Goal: Transaction & Acquisition: Book appointment/travel/reservation

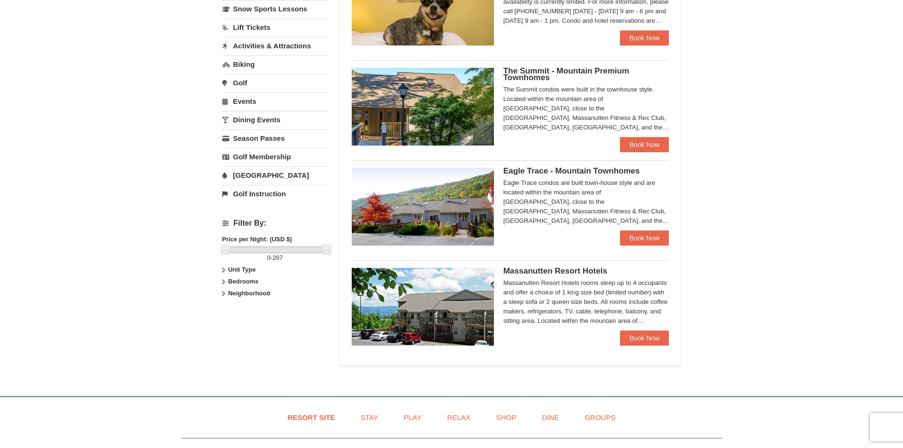
scroll to position [237, 0]
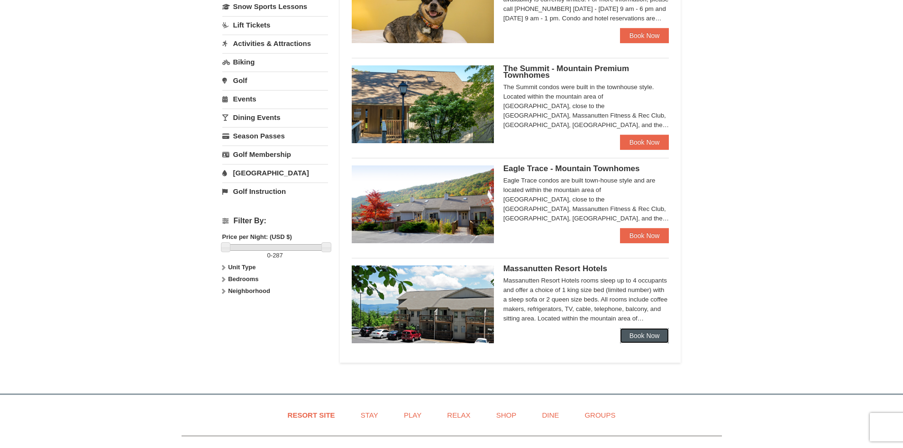
drag, startPoint x: 648, startPoint y: 338, endPoint x: 647, endPoint y: 331, distance: 7.1
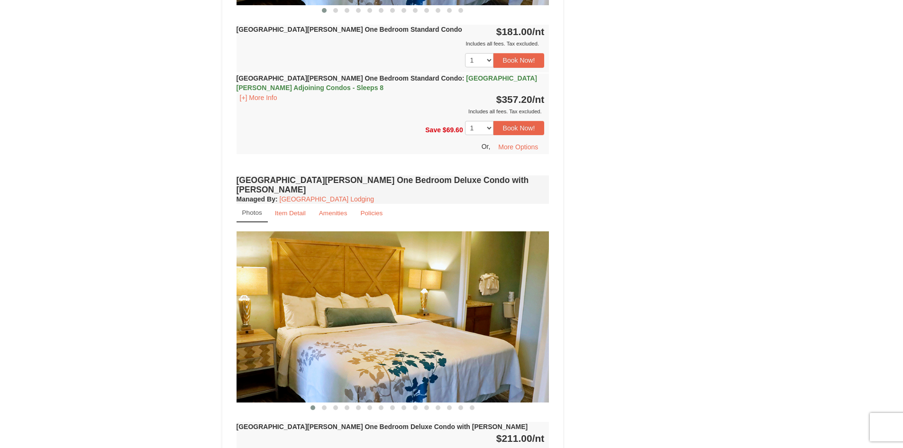
scroll to position [664, 0]
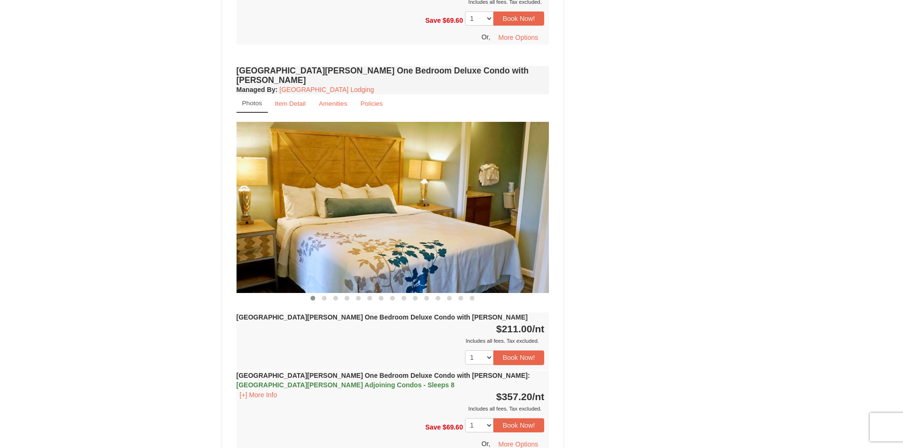
click at [481, 211] on img at bounding box center [393, 207] width 312 height 171
click at [479, 214] on img at bounding box center [393, 207] width 312 height 171
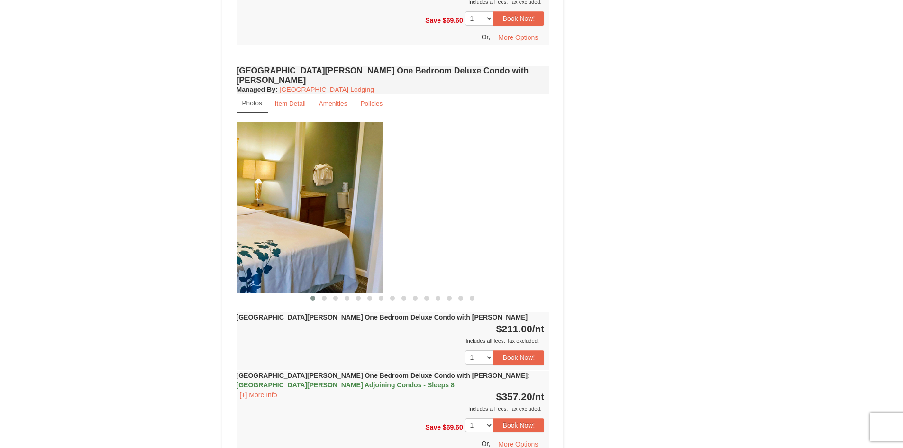
drag, startPoint x: 479, startPoint y: 218, endPoint x: 299, endPoint y: 206, distance: 181.0
click at [301, 206] on img at bounding box center [227, 207] width 312 height 171
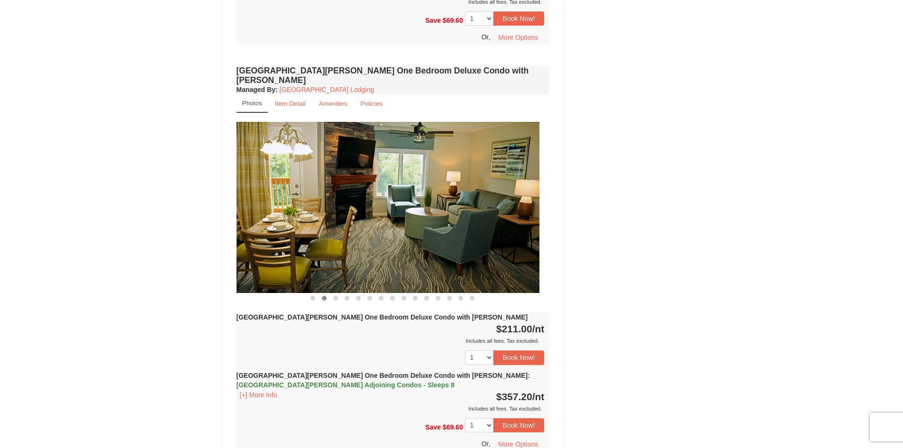
drag, startPoint x: 463, startPoint y: 199, endPoint x: 300, endPoint y: 201, distance: 163.1
click at [327, 200] on img at bounding box center [383, 207] width 312 height 171
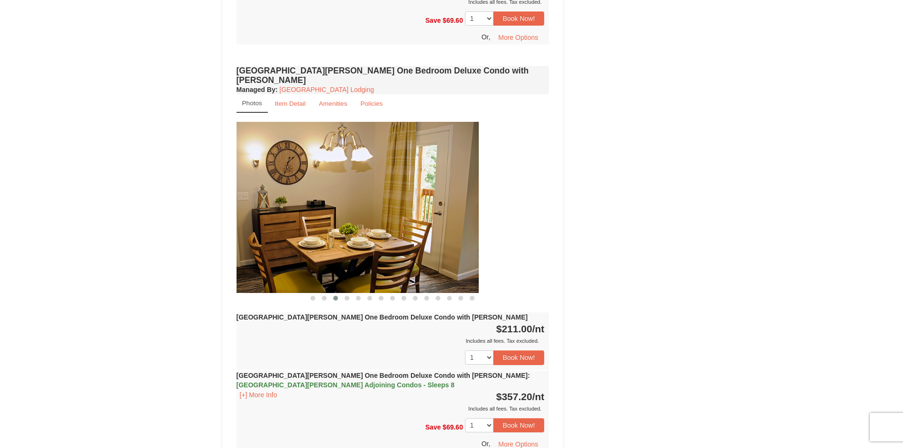
drag, startPoint x: 425, startPoint y: 183, endPoint x: 373, endPoint y: 182, distance: 51.7
click at [375, 183] on img at bounding box center [322, 207] width 312 height 171
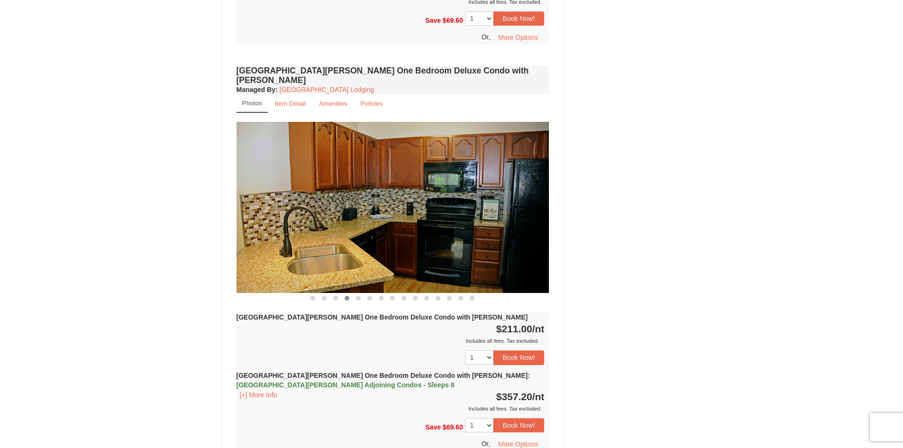
drag, startPoint x: 301, startPoint y: 196, endPoint x: 469, endPoint y: 189, distance: 168.9
click at [441, 191] on img at bounding box center [393, 207] width 312 height 171
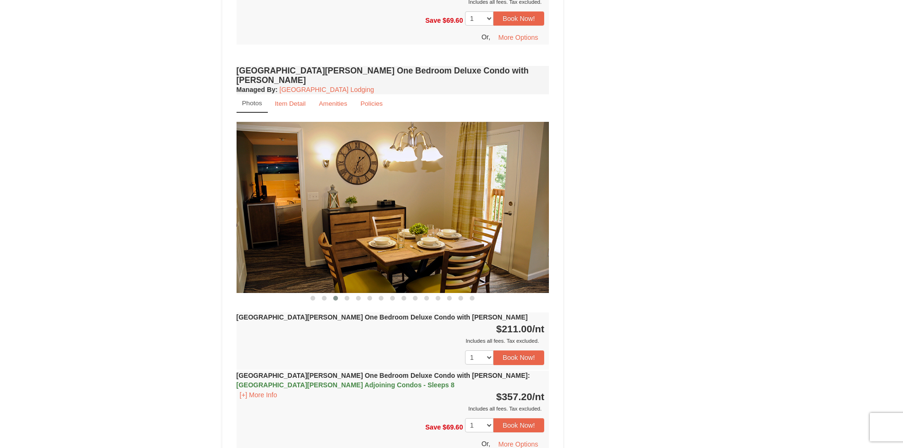
drag, startPoint x: 470, startPoint y: 186, endPoint x: 314, endPoint y: 186, distance: 156.0
click at [314, 186] on img at bounding box center [393, 207] width 312 height 171
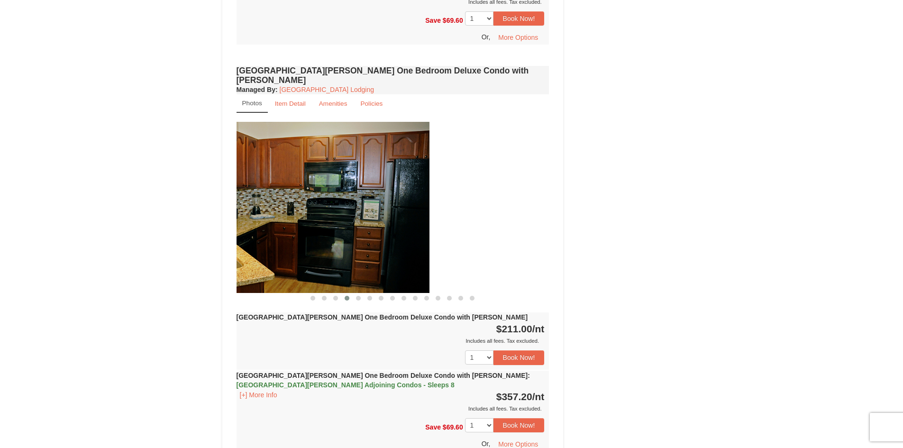
drag, startPoint x: 453, startPoint y: 183, endPoint x: 329, endPoint y: 187, distance: 124.8
click at [329, 187] on img at bounding box center [273, 207] width 312 height 171
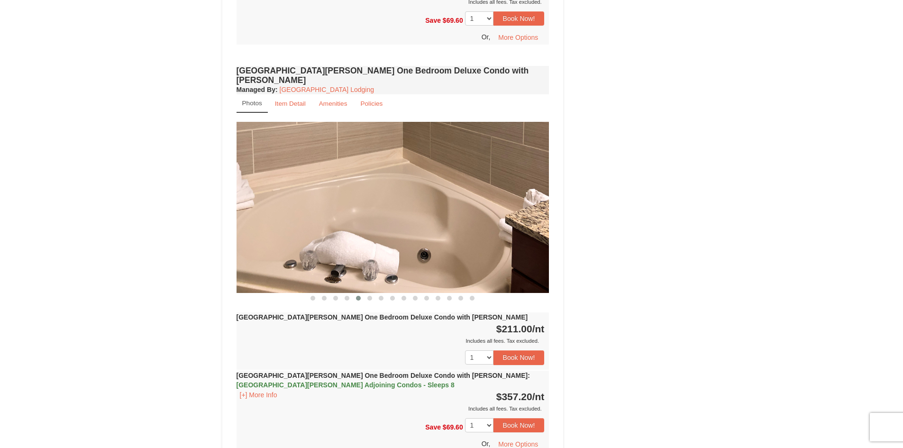
drag, startPoint x: 442, startPoint y: 214, endPoint x: 300, endPoint y: 213, distance: 142.2
click at [300, 213] on img at bounding box center [393, 207] width 312 height 171
drag, startPoint x: 388, startPoint y: 177, endPoint x: 307, endPoint y: 187, distance: 81.7
click at [303, 183] on img at bounding box center [393, 207] width 312 height 171
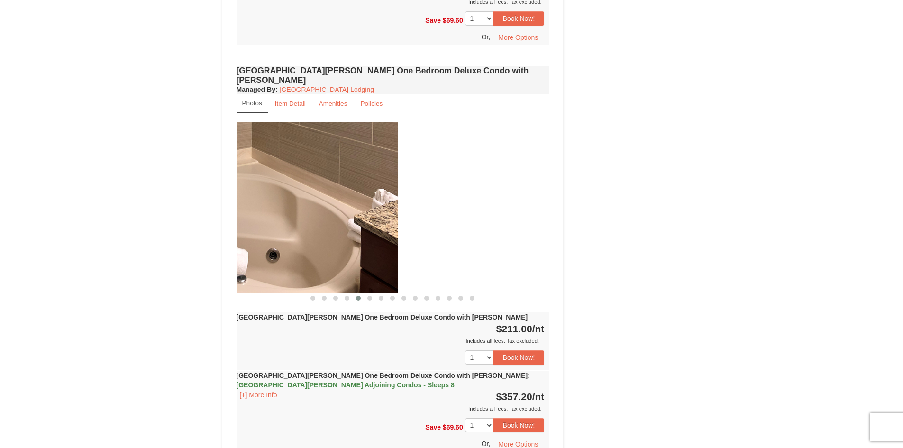
drag, startPoint x: 455, startPoint y: 206, endPoint x: 302, endPoint y: 211, distance: 152.7
click at [302, 211] on img at bounding box center [241, 207] width 312 height 171
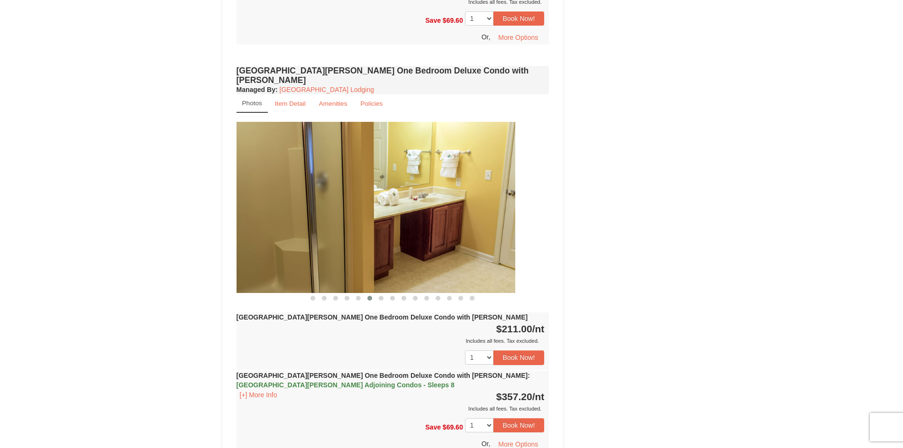
drag, startPoint x: 479, startPoint y: 209, endPoint x: 302, endPoint y: 208, distance: 176.4
click at [302, 208] on img at bounding box center [359, 207] width 312 height 171
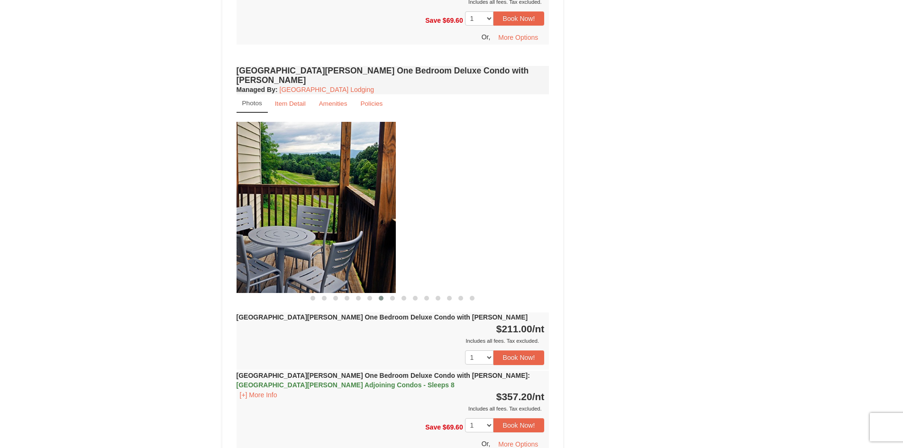
click at [300, 192] on img at bounding box center [239, 207] width 312 height 171
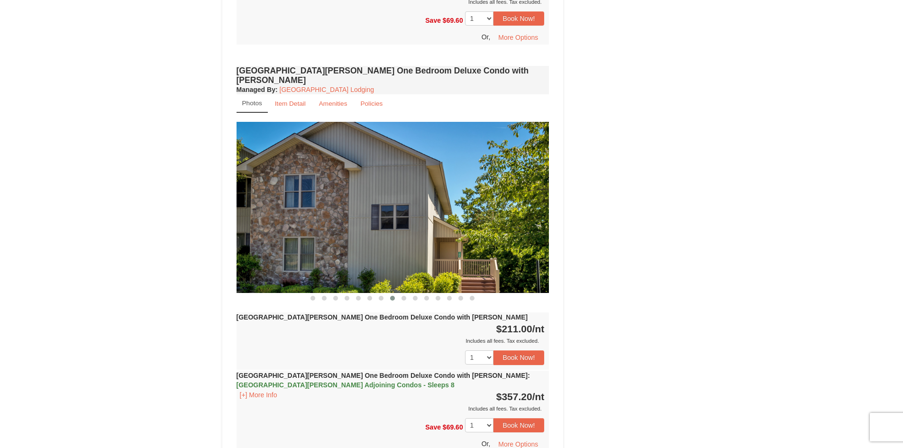
click at [326, 190] on img at bounding box center [393, 207] width 312 height 171
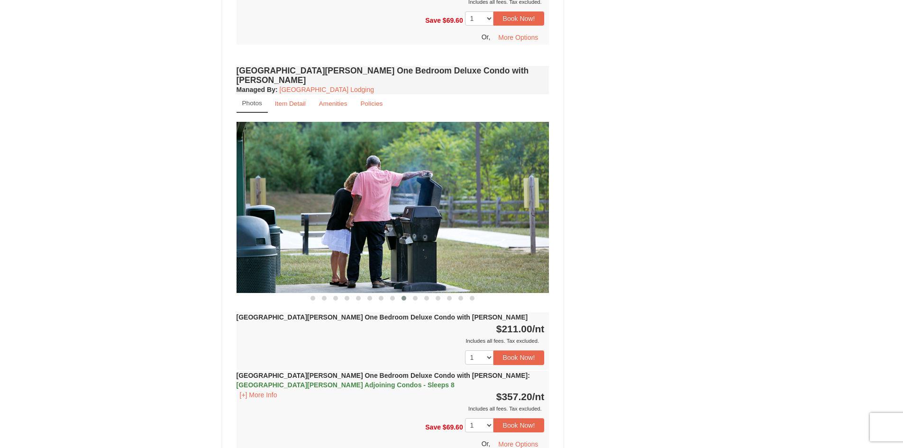
drag, startPoint x: 414, startPoint y: 193, endPoint x: 290, endPoint y: 185, distance: 124.4
click at [292, 185] on img at bounding box center [393, 207] width 312 height 171
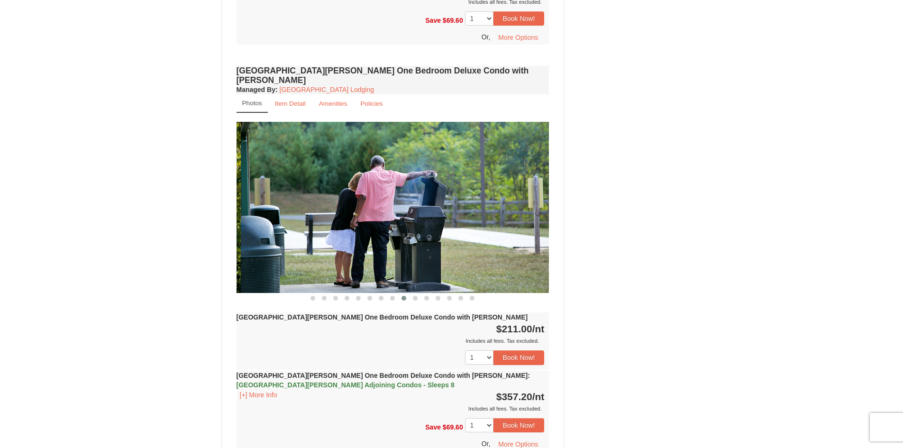
drag, startPoint x: 297, startPoint y: 185, endPoint x: 570, endPoint y: 186, distance: 273.1
click at [531, 189] on img at bounding box center [397, 207] width 312 height 171
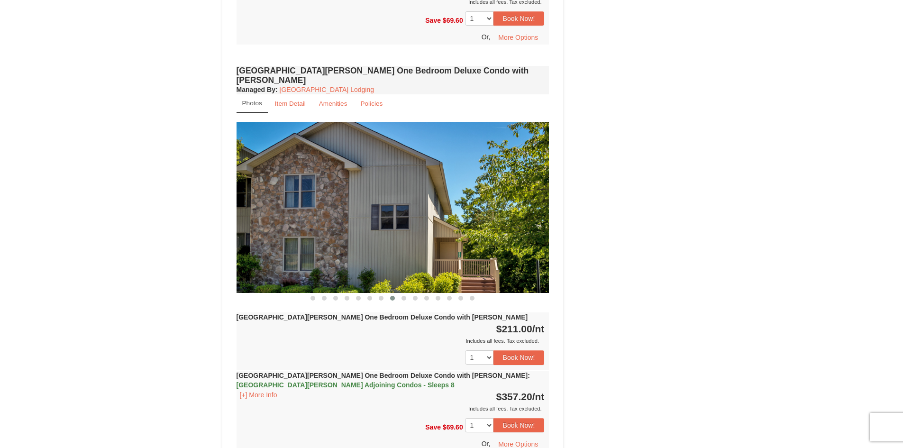
click at [532, 208] on img at bounding box center [393, 207] width 312 height 171
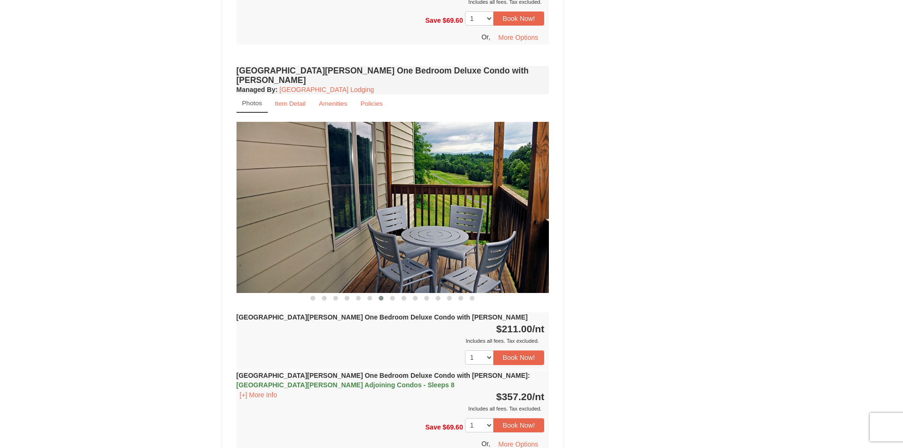
click at [511, 207] on img at bounding box center [393, 207] width 312 height 171
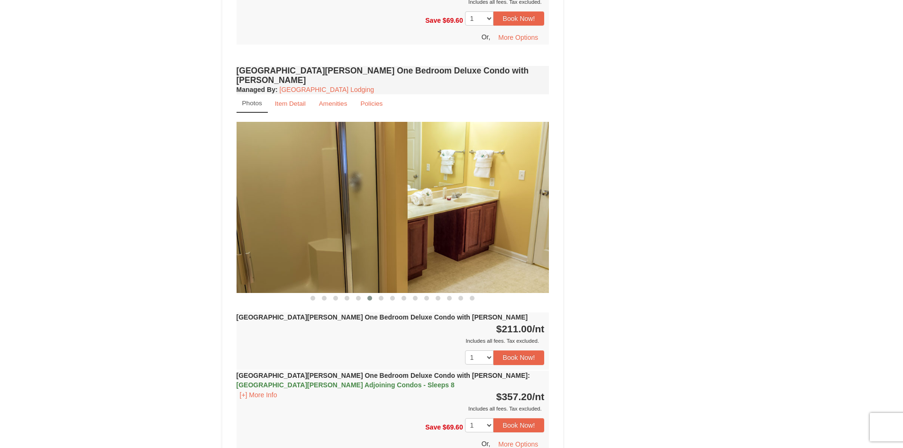
click at [442, 205] on img at bounding box center [393, 207] width 312 height 171
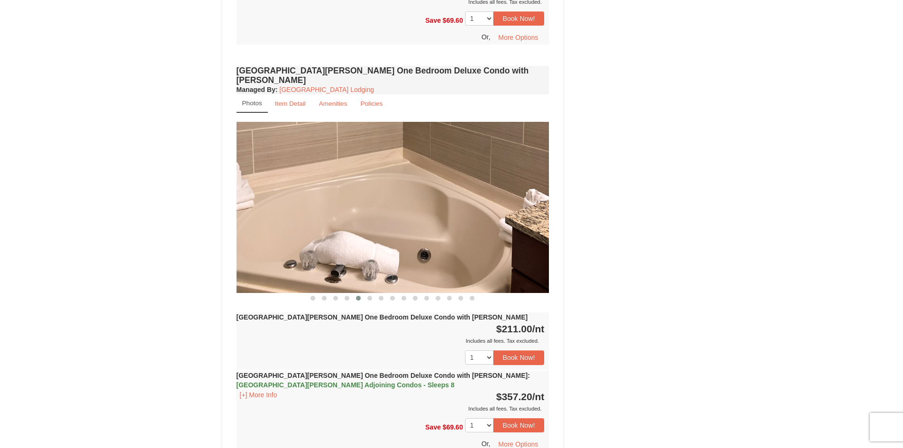
drag, startPoint x: 245, startPoint y: 210, endPoint x: 336, endPoint y: 202, distance: 90.9
click at [376, 205] on div "× <<Back to results Woodstone Meadows - Valley Premium Condos Book from $181.00…" at bounding box center [452, 442] width 478 height 2127
drag, startPoint x: 399, startPoint y: 205, endPoint x: 403, endPoint y: 199, distance: 7.5
click at [427, 206] on div "× <<Back to results Woodstone Meadows - Valley Premium Condos Book from $181.00…" at bounding box center [451, 442] width 903 height 2146
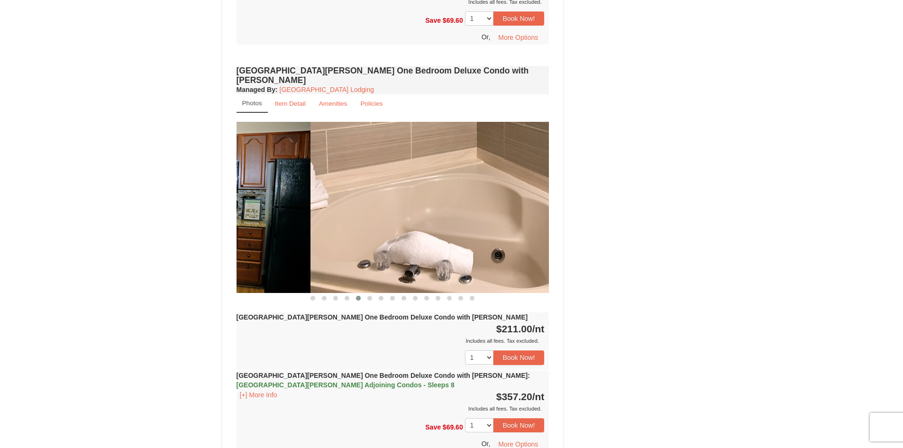
drag, startPoint x: 379, startPoint y: 189, endPoint x: 552, endPoint y: 185, distance: 173.1
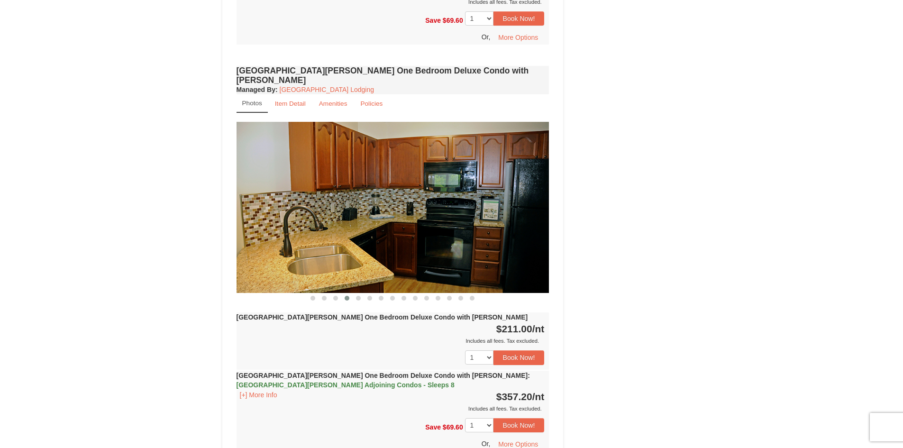
drag, startPoint x: 305, startPoint y: 187, endPoint x: 554, endPoint y: 183, distance: 248.9
click at [544, 181] on img at bounding box center [393, 207] width 312 height 171
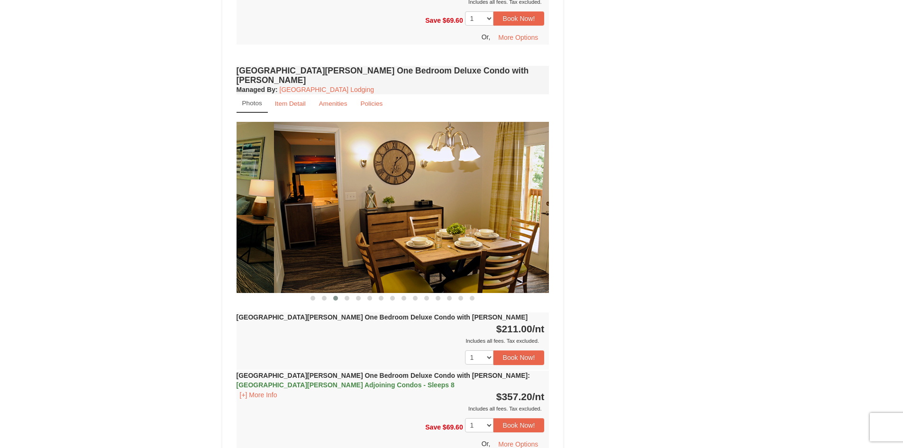
drag, startPoint x: 363, startPoint y: 210, endPoint x: 564, endPoint y: 199, distance: 201.7
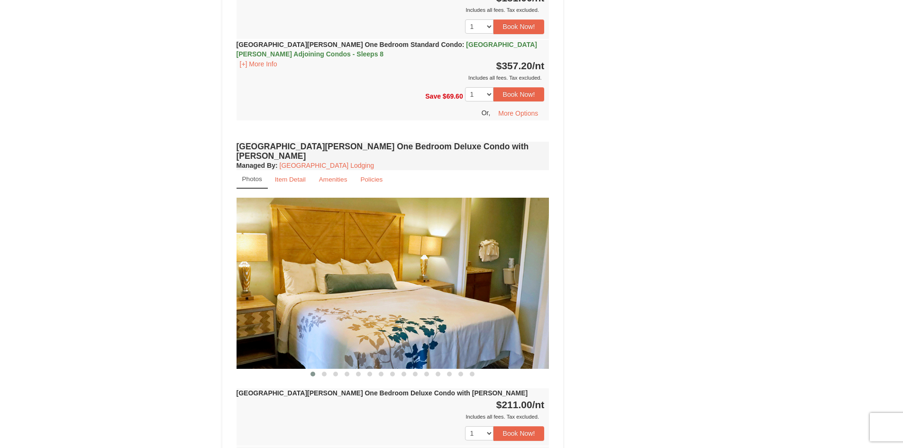
scroll to position [635, 0]
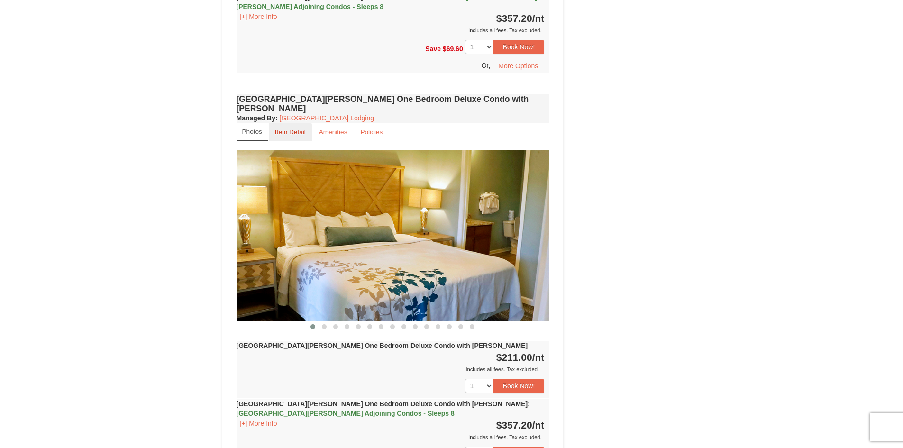
click at [282, 128] on small "Item Detail" at bounding box center [290, 131] width 31 height 7
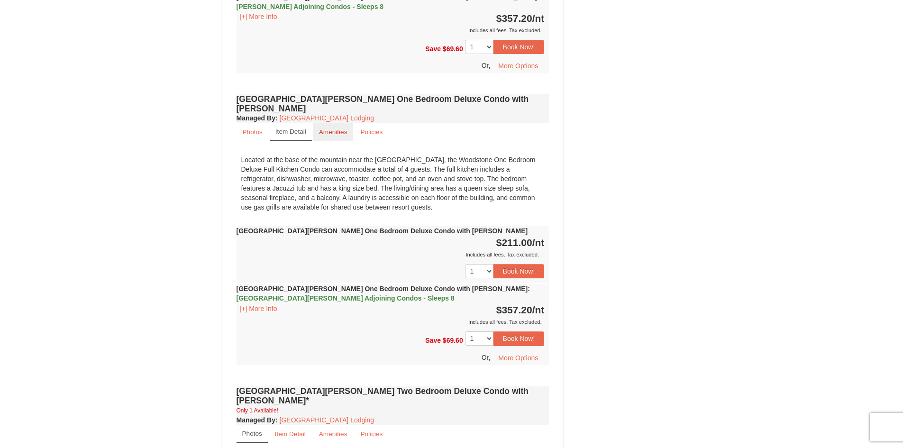
click at [338, 123] on link "Amenities" at bounding box center [333, 132] width 41 height 18
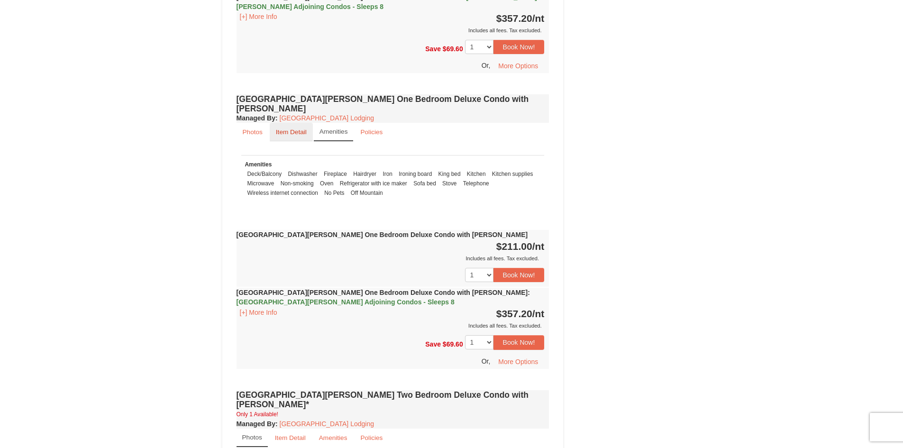
click at [298, 128] on small "Item Detail" at bounding box center [291, 131] width 31 height 7
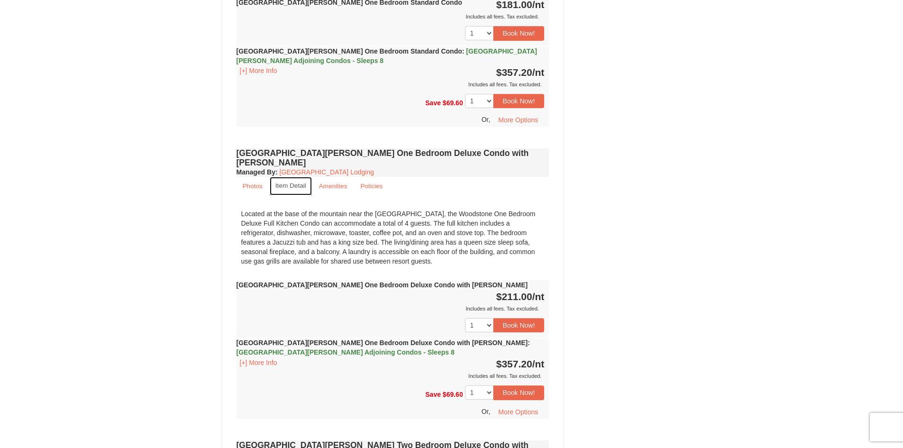
scroll to position [588, 0]
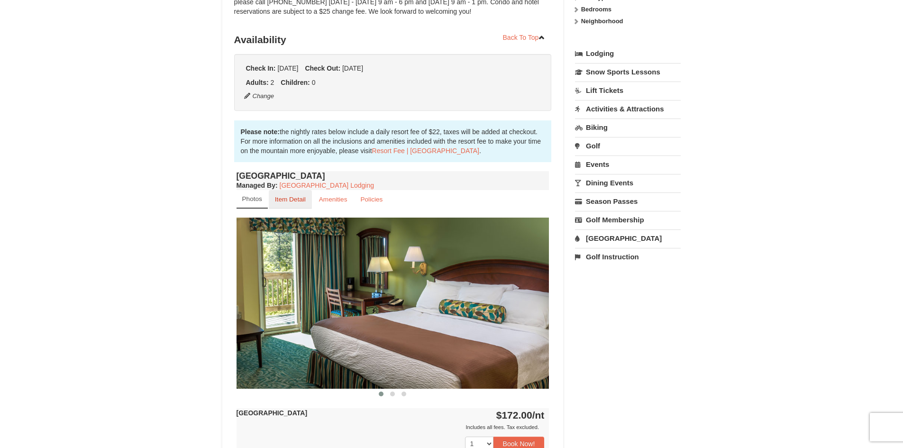
click at [300, 195] on link "Item Detail" at bounding box center [290, 199] width 43 height 18
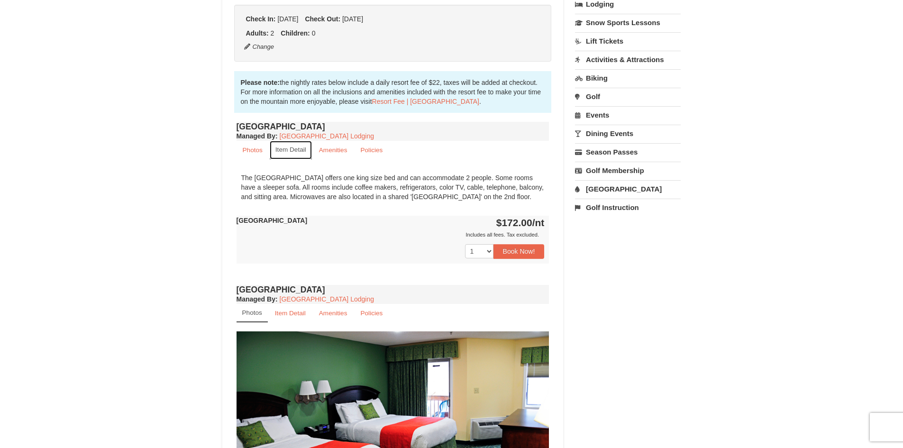
scroll to position [332, 0]
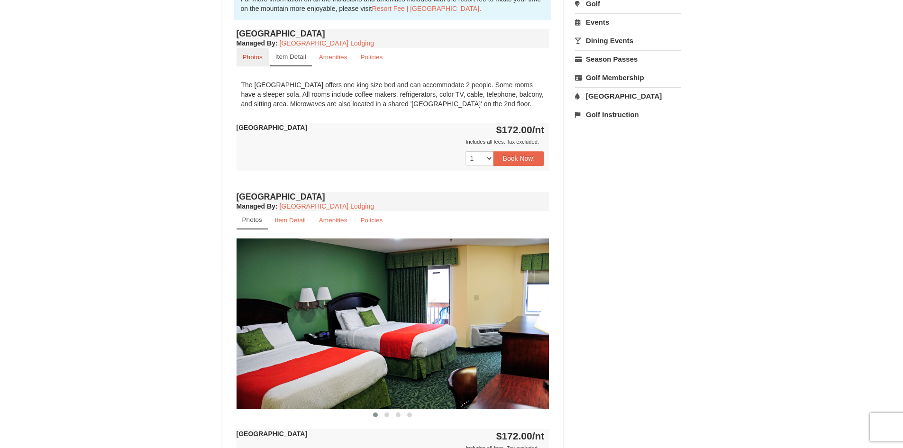
click at [247, 54] on small "Photos" at bounding box center [253, 57] width 20 height 7
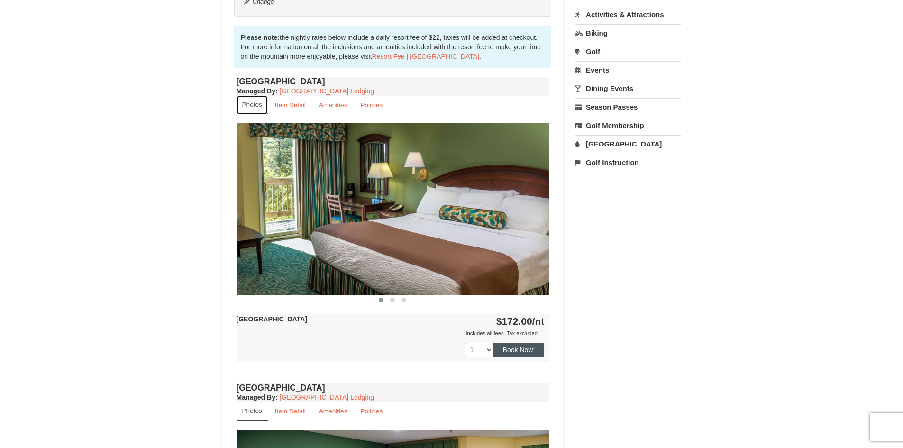
scroll to position [284, 0]
